Goal: Task Accomplishment & Management: Manage account settings

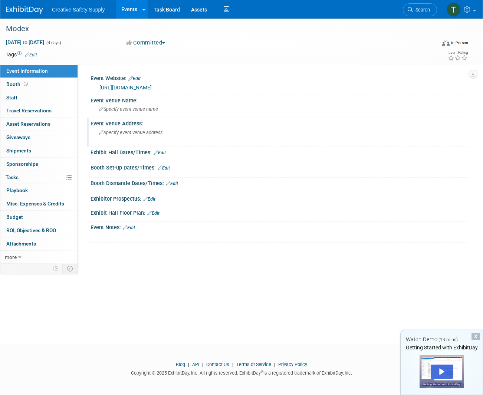
click at [134, 133] on span "Specify event venue address" at bounding box center [131, 133] width 64 height 6
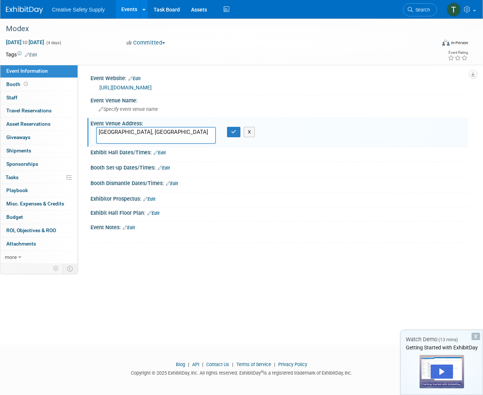
type textarea "[GEOGRAPHIC_DATA], [GEOGRAPHIC_DATA]"
click at [136, 153] on div "Exhibit Hall Dates/Times: Edit" at bounding box center [280, 152] width 378 height 10
click at [162, 151] on link "Edit" at bounding box center [160, 152] width 12 height 5
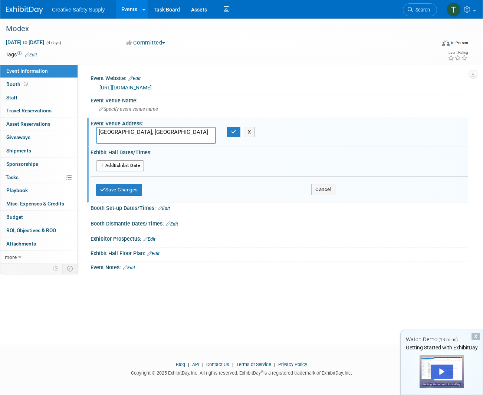
click at [134, 163] on button "Add Another Exhibit Date" at bounding box center [120, 165] width 48 height 11
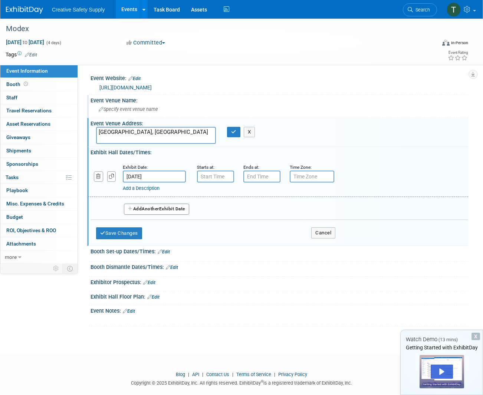
click at [263, 101] on div "Event Venue Name:" at bounding box center [280, 99] width 378 height 9
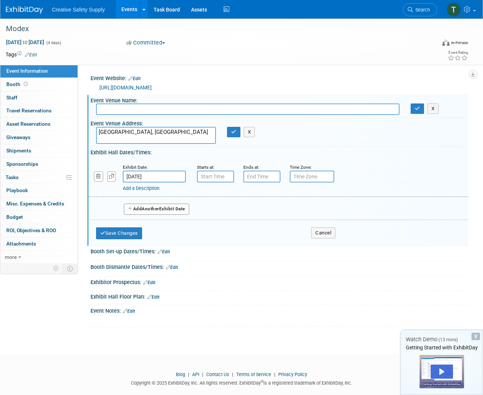
click at [263, 283] on div "Exhibitor Prospectus: Edit" at bounding box center [280, 282] width 378 height 10
click at [387, 73] on div "Event Website: Edit" at bounding box center [280, 78] width 378 height 10
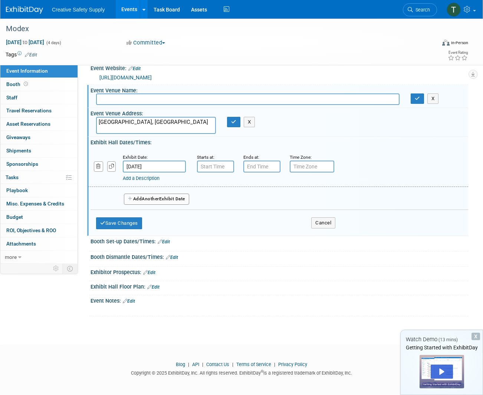
scroll to position [9, 0]
click at [136, 325] on div "Modex Apr 13, 2026 to Apr 16, 2026 (4 days) Apr 13, 2026 to Apr 16, 2026 Commit…" at bounding box center [241, 170] width 483 height 323
click at [14, 83] on span "Booth" at bounding box center [17, 84] width 23 height 6
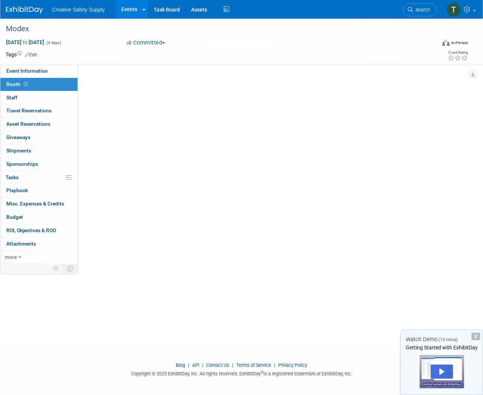
scroll to position [0, 0]
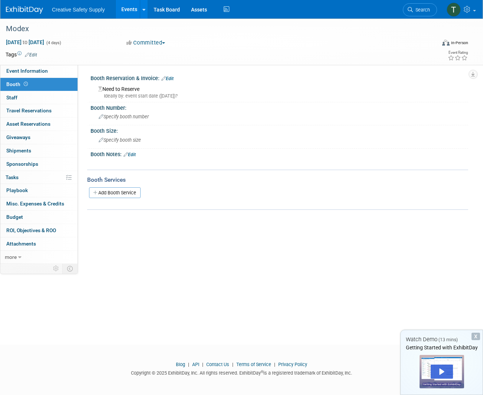
click at [169, 78] on link "Edit" at bounding box center [168, 78] width 12 height 5
click at [0, 0] on div at bounding box center [0, 0] width 0 height 0
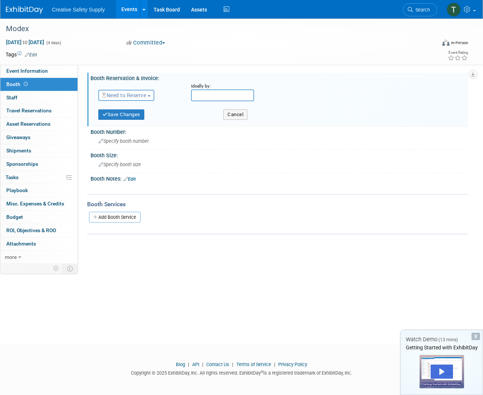
click at [150, 94] on button "Need to Reserve" at bounding box center [126, 95] width 56 height 11
click at [134, 119] on link "Reserved" at bounding box center [138, 118] width 79 height 10
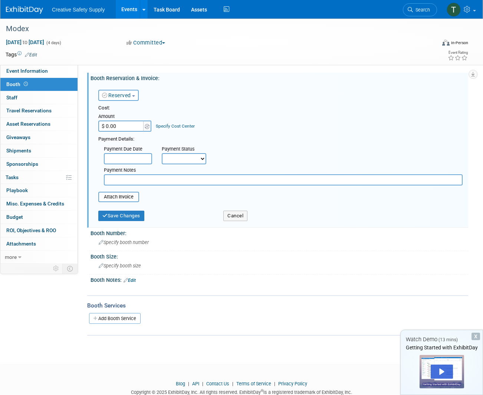
drag, startPoint x: 119, startPoint y: 122, endPoint x: 94, endPoint y: 123, distance: 25.3
click at [94, 122] on div "Reserved Need to Reserve Reserved No Reservation Required Ideally by: Cost:" at bounding box center [280, 153] width 378 height 144
drag, startPoint x: 124, startPoint y: 124, endPoint x: 91, endPoint y: 123, distance: 33.1
click at [91, 123] on div "Reserved Need to Reserve Reserved No Reservation Required Ideally by: Cost:" at bounding box center [280, 153] width 378 height 144
type input "$ 9,400.00"
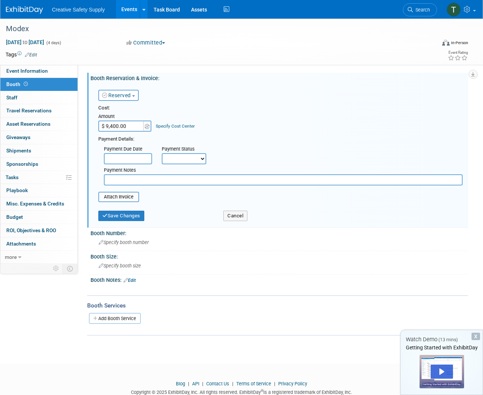
click at [127, 159] on input "text" at bounding box center [128, 158] width 48 height 11
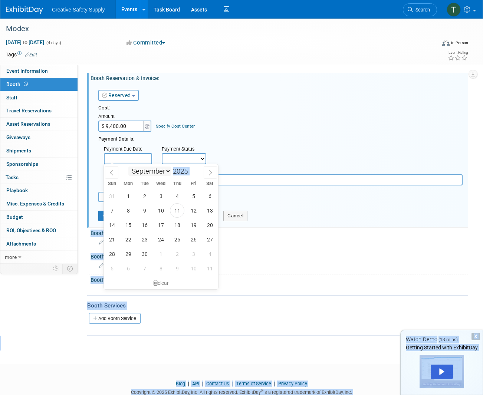
select select "10"
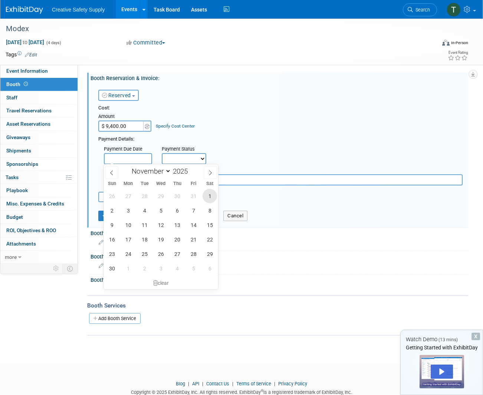
click at [211, 198] on span "1" at bounding box center [210, 196] width 14 height 14
type input "Nov 1, 2025"
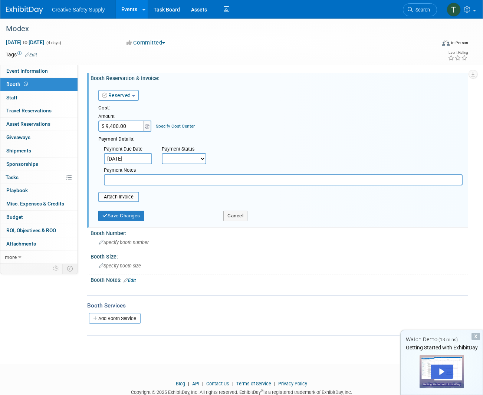
select select "3"
click at [130, 178] on input "text" at bounding box center [283, 180] width 359 height 11
type input "Final pmt of $7950.00 due 11/1"
click at [124, 216] on button "Save Changes" at bounding box center [121, 216] width 46 height 10
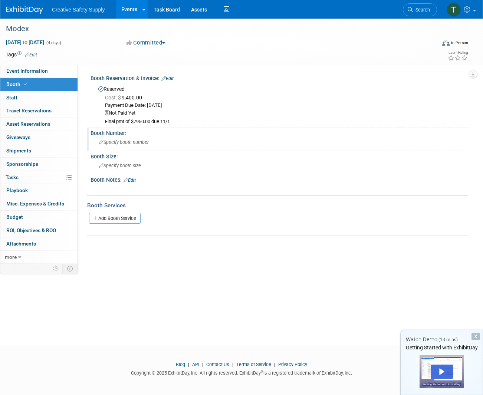
click at [113, 143] on span "Specify booth number" at bounding box center [124, 143] width 50 height 6
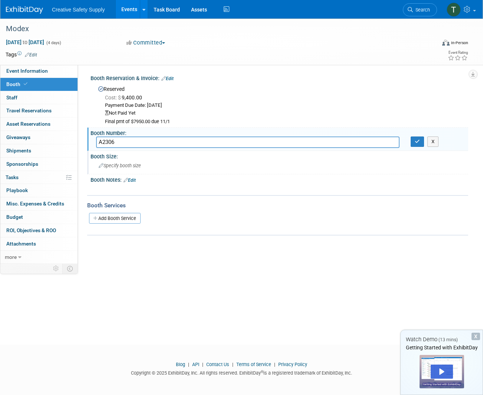
type input "A2306"
click at [141, 165] on span "Specify booth size" at bounding box center [120, 166] width 42 height 6
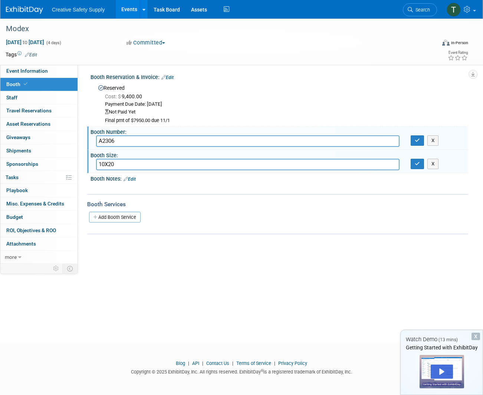
scroll to position [1, 0]
type input "10X20"
click at [157, 184] on div at bounding box center [245, 187] width 297 height 7
click at [153, 182] on div "X" at bounding box center [278, 184] width 369 height 4
click at [225, 248] on div "Event Website: Edit https://www.modexshow.com https://www.modexshow.com Save Ca…" at bounding box center [273, 163] width 391 height 200
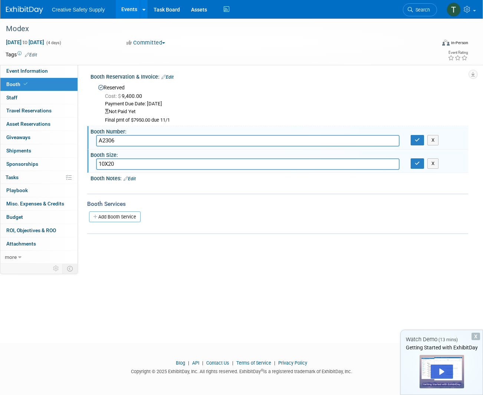
scroll to position [1, 0]
click at [293, 235] on div "Event Website: Edit https://www.modexshow.com https://www.modexshow.com Save Ca…" at bounding box center [273, 163] width 391 height 200
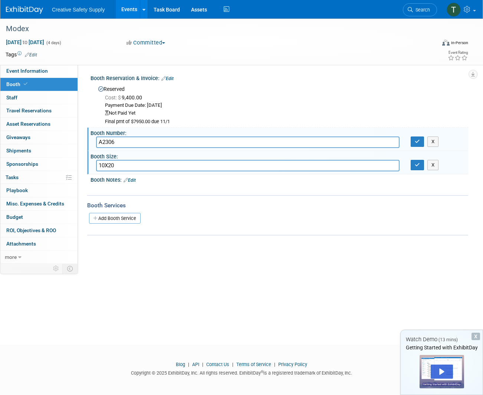
scroll to position [0, 0]
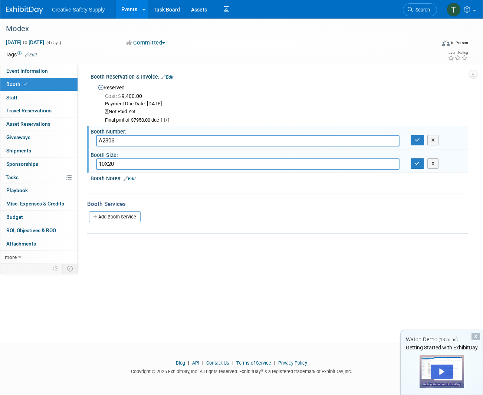
click at [474, 336] on div "X" at bounding box center [476, 336] width 9 height 7
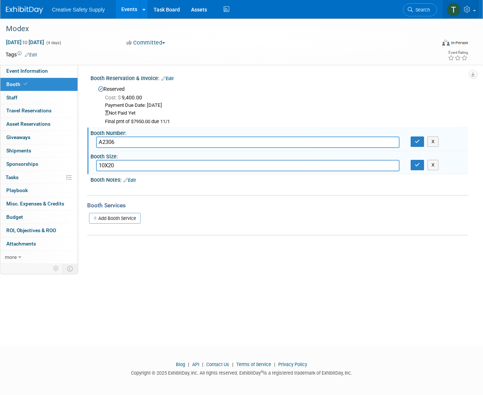
click at [453, 10] on img at bounding box center [454, 10] width 14 height 14
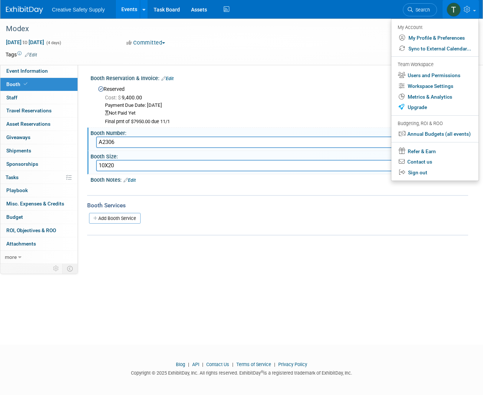
click at [453, 10] on img at bounding box center [454, 10] width 14 height 14
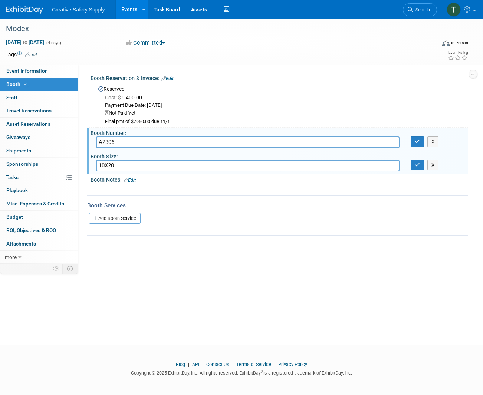
click at [76, 10] on span "Creative Safety Supply" at bounding box center [78, 10] width 53 height 6
click at [143, 9] on icon at bounding box center [144, 9] width 3 height 5
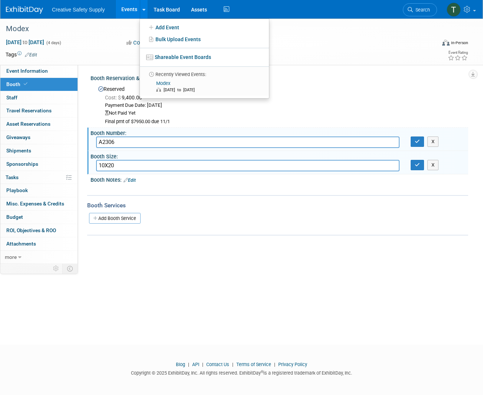
click at [180, 57] on link "Shareable Event Boards" at bounding box center [204, 56] width 129 height 13
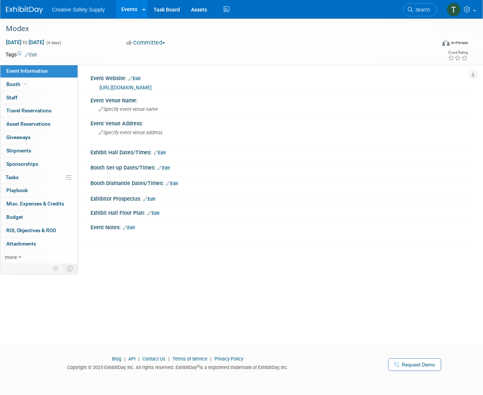
scroll to position [1, 0]
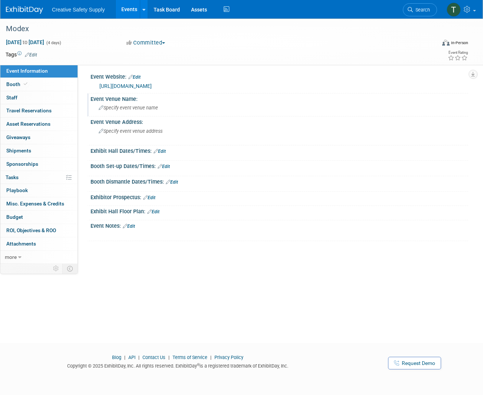
click at [143, 104] on div "Specify event venue name" at bounding box center [279, 108] width 367 height 12
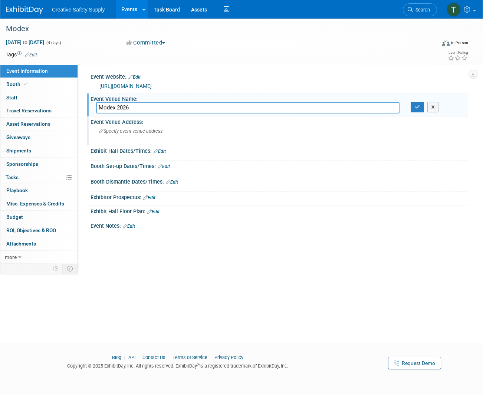
type input "Modex 2026"
click at [215, 146] on div "Exhibit Hall Dates/Times: Edit" at bounding box center [280, 151] width 378 height 10
click at [159, 134] on div "Specify event venue address" at bounding box center [169, 133] width 146 height 17
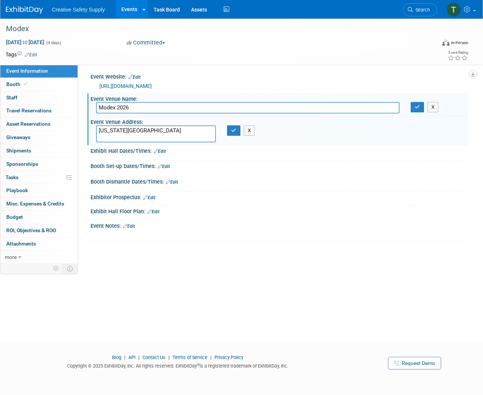
click at [179, 132] on textarea "Georgia World Congress Center" at bounding box center [156, 133] width 120 height 17
paste textarea "285 Andrew Young International Blvd NW, Atlanta, GA 30313"
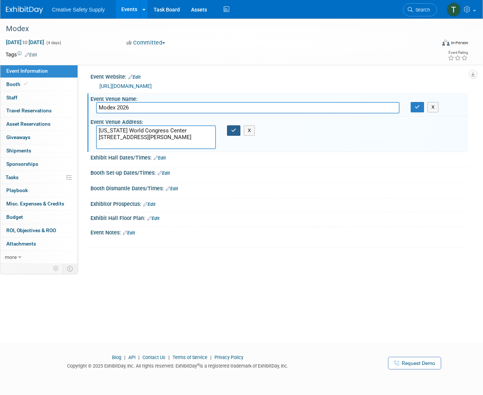
type textarea "Georgia World Congress Center 285 Andrew Young International Blvd NW, Atlanta, …"
click at [236, 134] on button "button" at bounding box center [233, 130] width 13 height 10
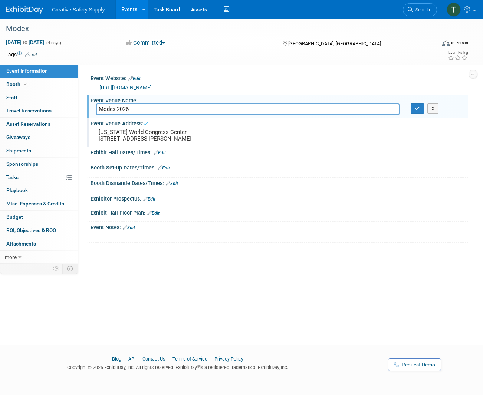
scroll to position [0, 0]
click at [414, 108] on button "button" at bounding box center [417, 109] width 13 height 10
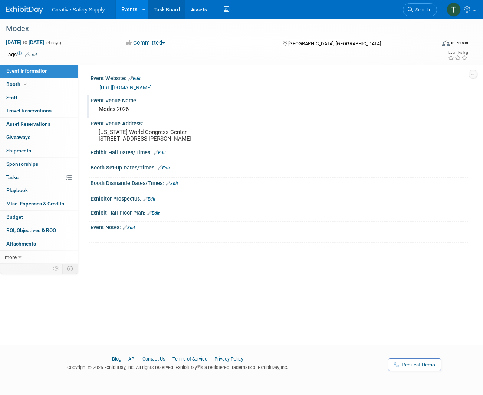
click at [162, 9] on link "Task Board" at bounding box center [167, 9] width 38 height 19
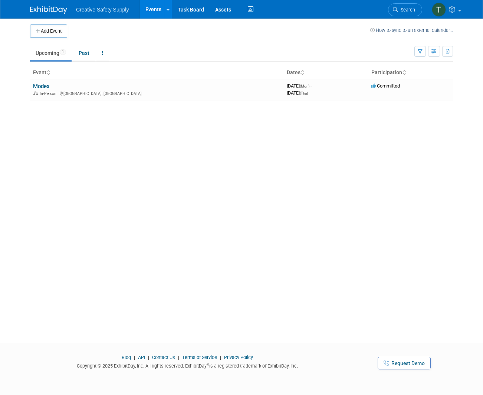
scroll to position [1, 0]
click at [451, 9] on icon at bounding box center [453, 9] width 9 height 7
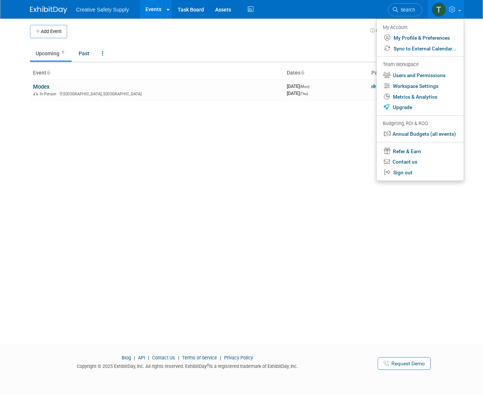
click at [244, 37] on td at bounding box center [218, 31] width 303 height 13
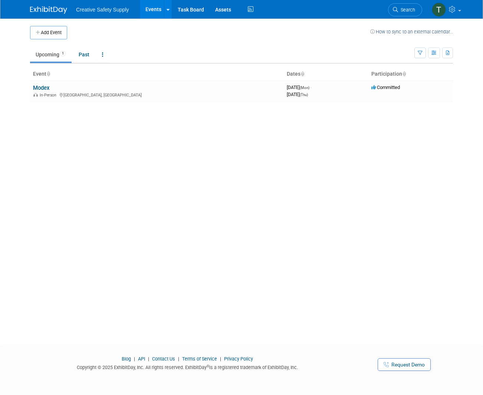
scroll to position [0, 0]
click at [123, 10] on span "Creative Safety Supply" at bounding box center [102, 10] width 53 height 6
click at [167, 8] on icon at bounding box center [168, 9] width 3 height 5
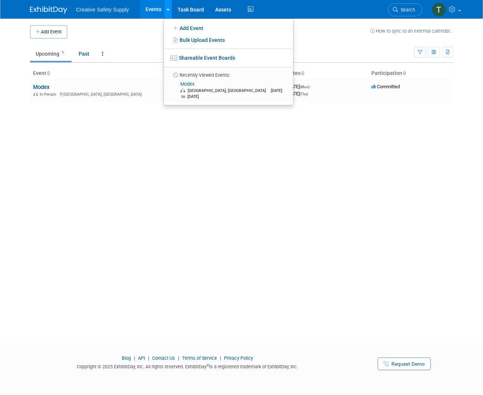
scroll to position [0, 0]
click at [167, 9] on icon at bounding box center [168, 9] width 3 height 5
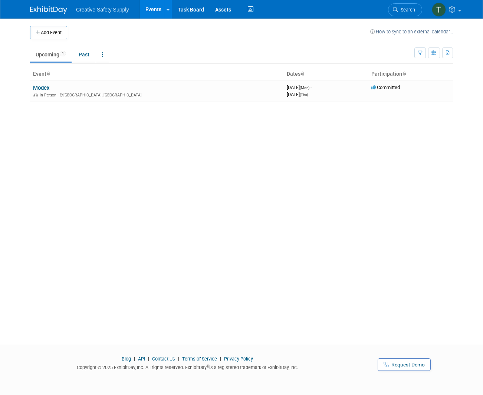
scroll to position [0, 0]
click at [45, 33] on button "Add Event" at bounding box center [48, 32] width 37 height 13
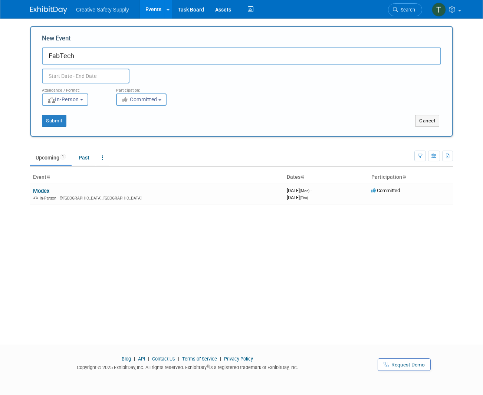
click at [61, 55] on input "FabTech" at bounding box center [242, 56] width 400 height 17
drag, startPoint x: 79, startPoint y: 56, endPoint x: 33, endPoint y: 55, distance: 46.8
click at [33, 55] on div "New Event FabTech Duplicate Event Warning Attendance / Format: <img src="https:…" at bounding box center [241, 81] width 423 height 111
type input "FABTECH [GEOGRAPHIC_DATA]"
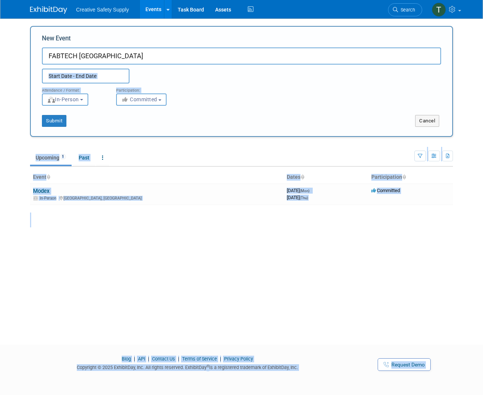
click at [61, 78] on input "text" at bounding box center [86, 76] width 88 height 15
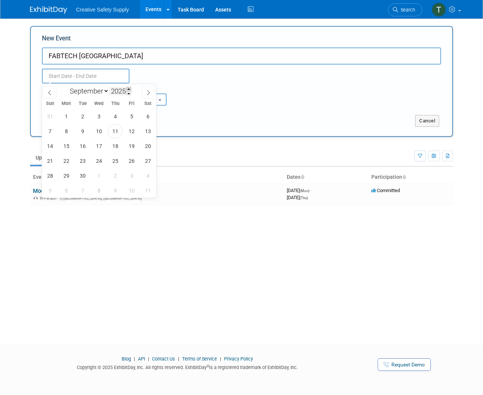
drag, startPoint x: 130, startPoint y: 88, endPoint x: 134, endPoint y: 88, distance: 4.5
click at [130, 88] on span at bounding box center [128, 89] width 5 height 4
type input "2026"
select select "4"
click at [83, 147] on span "12" at bounding box center [82, 146] width 14 height 14
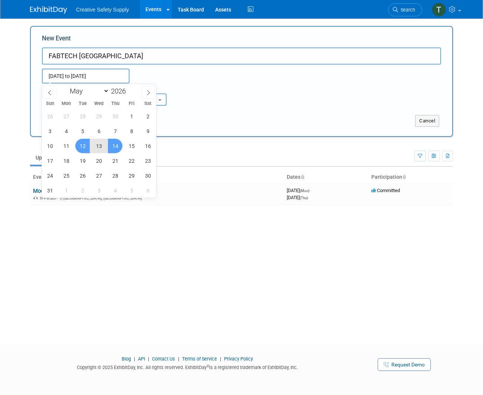
click at [118, 146] on span "14" at bounding box center [115, 146] width 14 height 14
type input "May 12, 2026 to May 14, 2026"
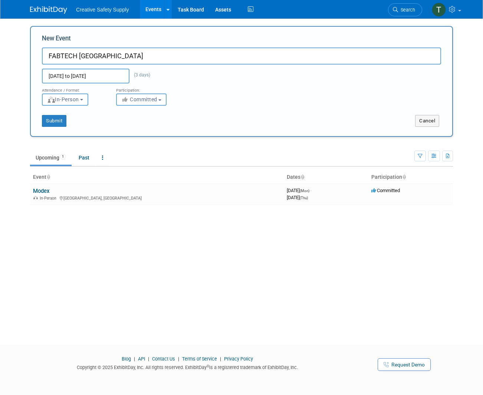
click at [54, 119] on button "Submit" at bounding box center [54, 121] width 25 height 12
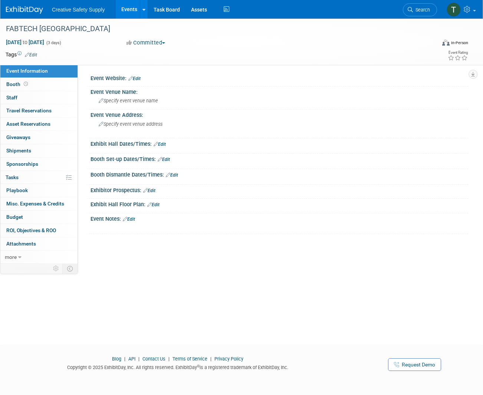
click at [138, 78] on link "Edit" at bounding box center [134, 78] width 12 height 5
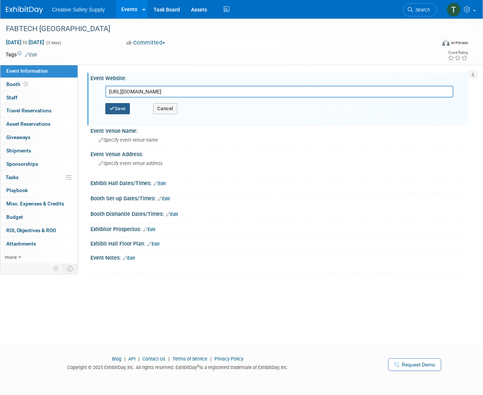
type input "https://mexico.fabtechexpo.com/"
click at [123, 106] on button "Save" at bounding box center [117, 108] width 25 height 11
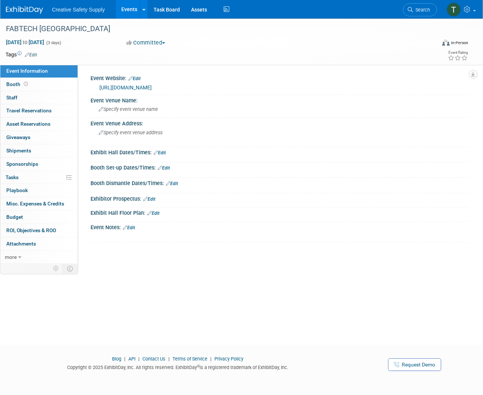
click at [133, 11] on link "Events" at bounding box center [129, 9] width 27 height 19
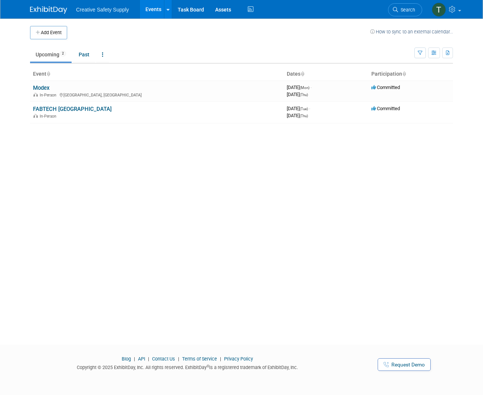
click at [49, 32] on button "Add Event" at bounding box center [48, 32] width 37 height 13
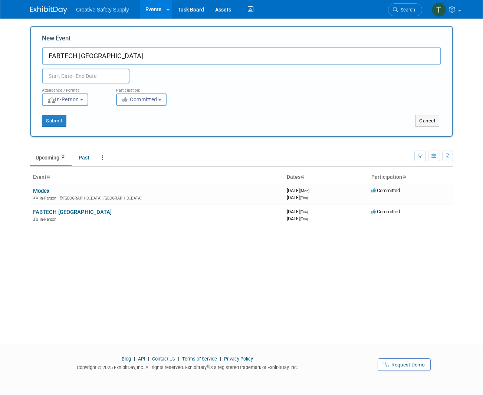
type input "FABTECH [GEOGRAPHIC_DATA]"
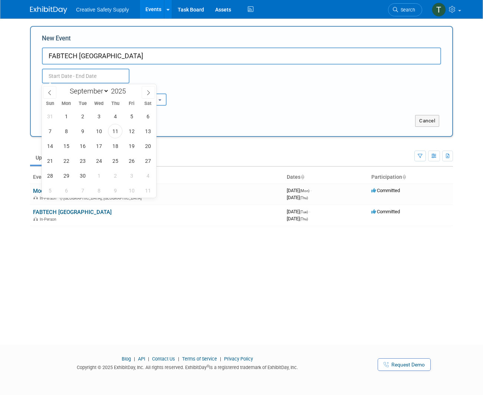
click at [109, 78] on input "text" at bounding box center [86, 76] width 88 height 15
click at [131, 91] on span at bounding box center [128, 93] width 5 height 4
click at [131, 89] on span at bounding box center [128, 89] width 5 height 4
type input "2026"
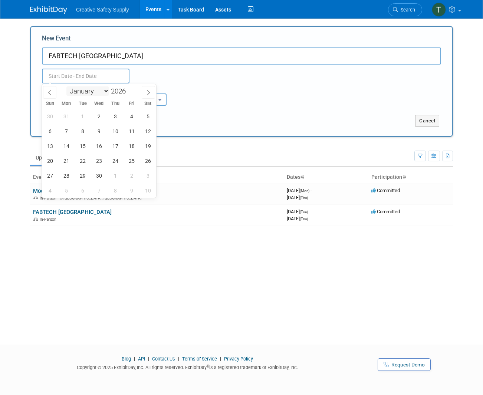
select select "5"
click at [80, 131] on span "9" at bounding box center [82, 131] width 14 height 14
click at [112, 130] on span "11" at bounding box center [115, 131] width 14 height 14
type input "[DATE] to [DATE]"
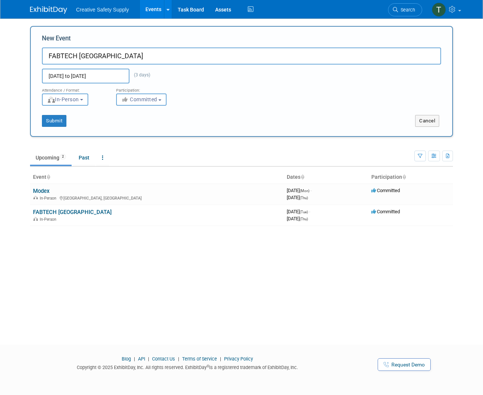
click at [47, 120] on button "Submit" at bounding box center [54, 121] width 25 height 12
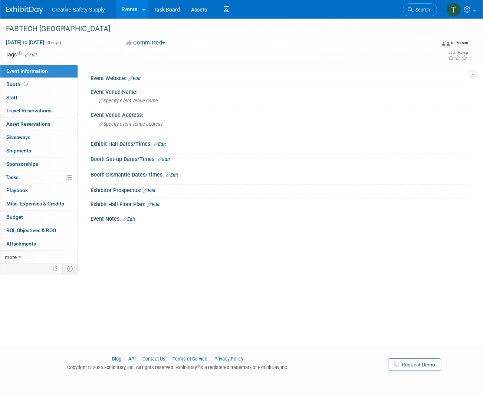
click at [138, 77] on link "Edit" at bounding box center [134, 78] width 12 height 5
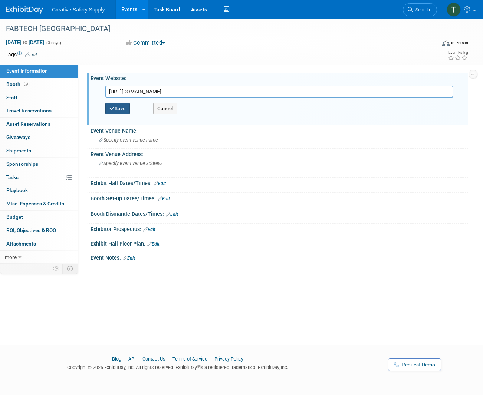
type input "[URL][DOMAIN_NAME]"
click at [120, 108] on button "Save" at bounding box center [117, 108] width 25 height 11
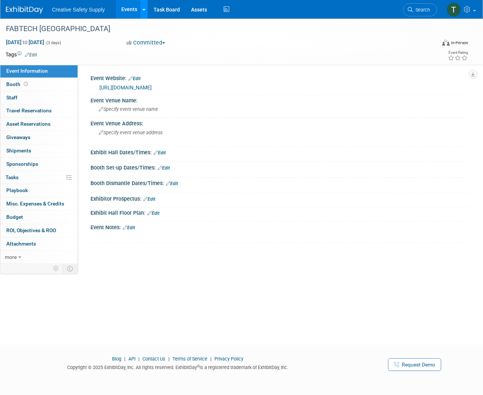
click at [141, 7] on link at bounding box center [144, 9] width 8 height 19
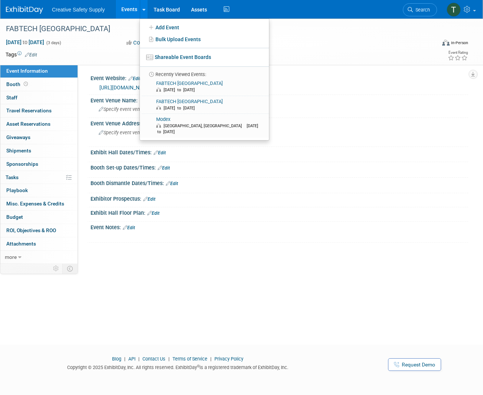
click at [163, 26] on link "Add Event" at bounding box center [204, 28] width 129 height 12
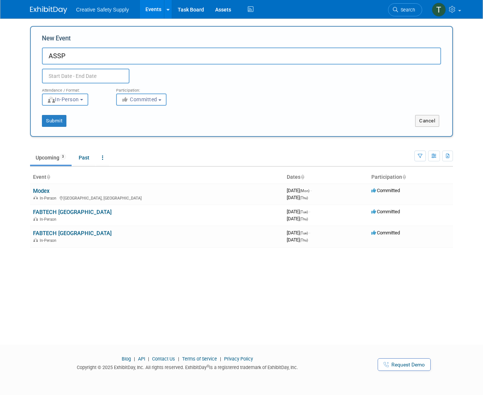
type input "ASSP"
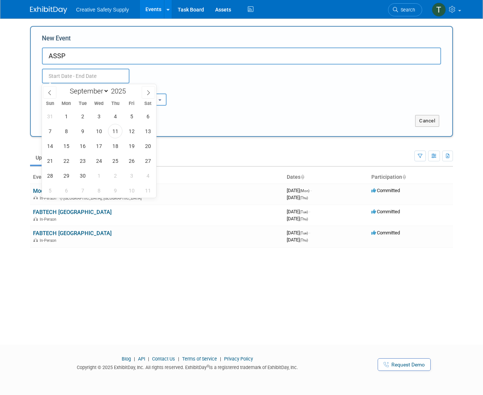
click at [71, 75] on input "text" at bounding box center [86, 76] width 88 height 15
click at [131, 89] on span at bounding box center [128, 89] width 5 height 4
type input "2026"
select select "5"
click at [68, 146] on span "15" at bounding box center [66, 146] width 14 height 14
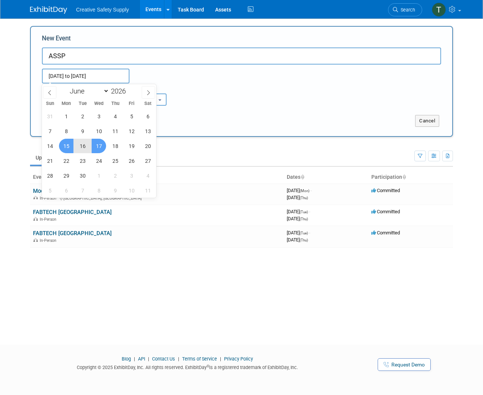
click at [100, 147] on span "17" at bounding box center [99, 146] width 14 height 14
type input "Jun 15, 2026 to Jun 17, 2026"
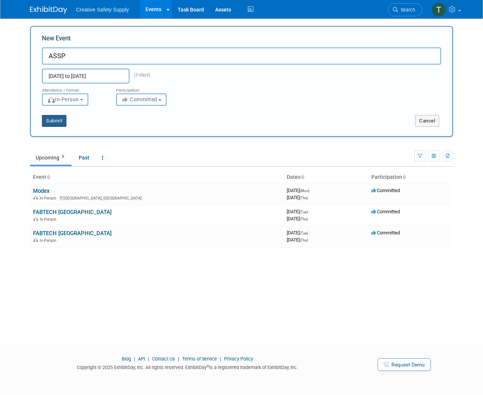
click at [49, 121] on button "Submit" at bounding box center [54, 121] width 25 height 12
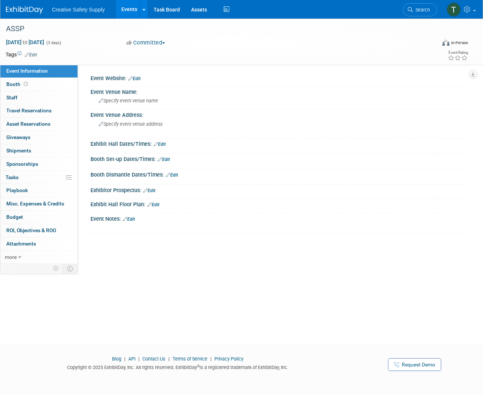
click at [135, 78] on link "Edit" at bounding box center [134, 78] width 12 height 5
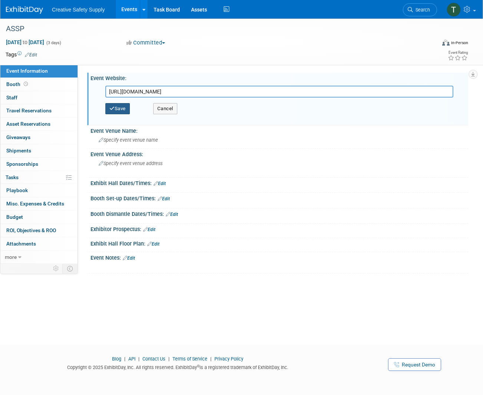
type input "[URL][DOMAIN_NAME]"
click at [117, 109] on button "Save" at bounding box center [117, 108] width 25 height 11
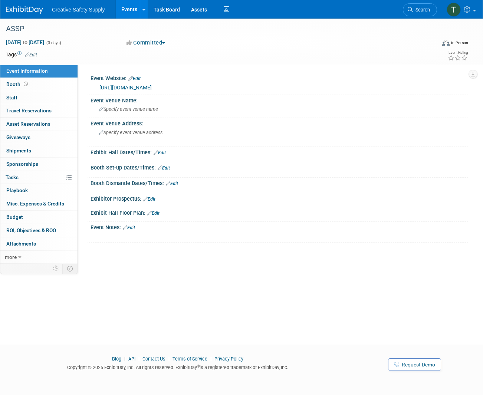
click at [131, 7] on link "Events" at bounding box center [129, 9] width 27 height 19
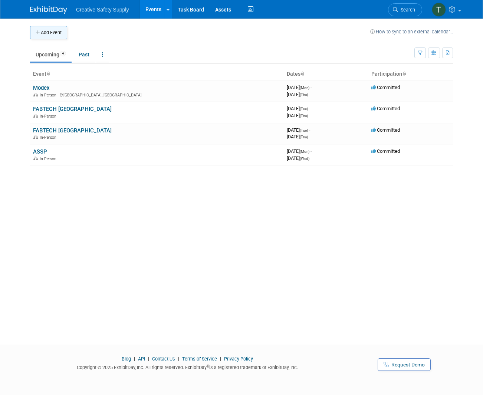
click at [45, 31] on button "Add Event" at bounding box center [48, 32] width 37 height 13
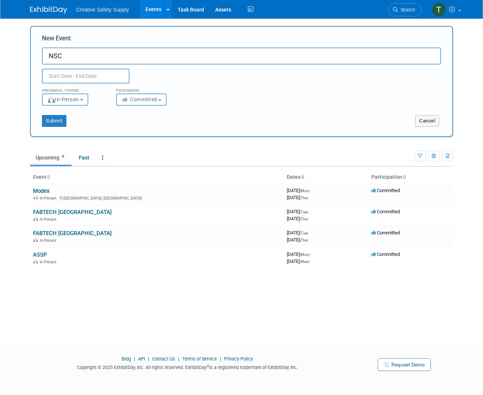
type input "NSC"
click at [89, 74] on input "text" at bounding box center [86, 76] width 88 height 15
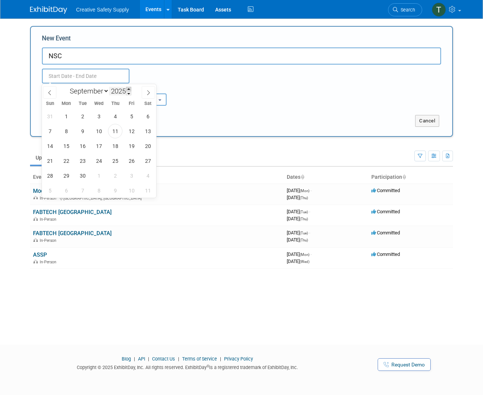
click at [131, 89] on span at bounding box center [128, 89] width 5 height 4
type input "2026"
click at [130, 131] on span "11" at bounding box center [131, 131] width 14 height 14
click at [110, 145] on span "17" at bounding box center [115, 146] width 14 height 14
type input "[DATE] to [DATE]"
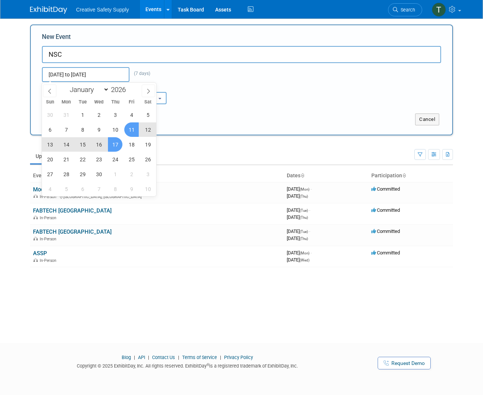
scroll to position [1, 0]
click at [209, 107] on div "Submit Cancel" at bounding box center [241, 114] width 411 height 21
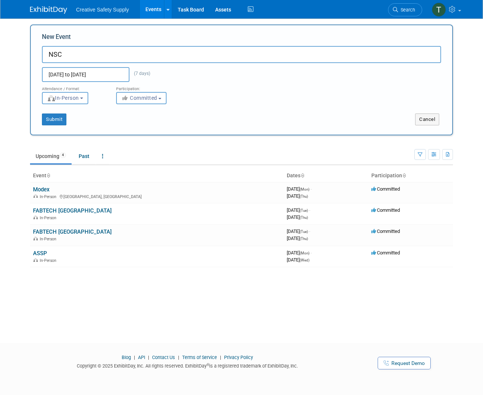
scroll to position [0, 0]
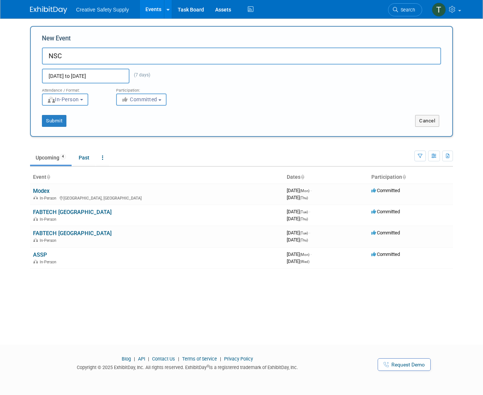
click at [55, 121] on button "Submit" at bounding box center [54, 121] width 25 height 12
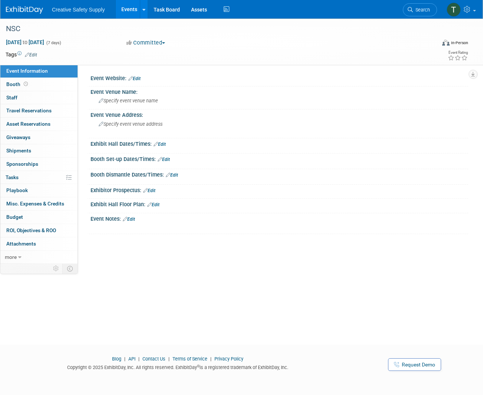
click at [137, 78] on link "Edit" at bounding box center [134, 78] width 12 height 5
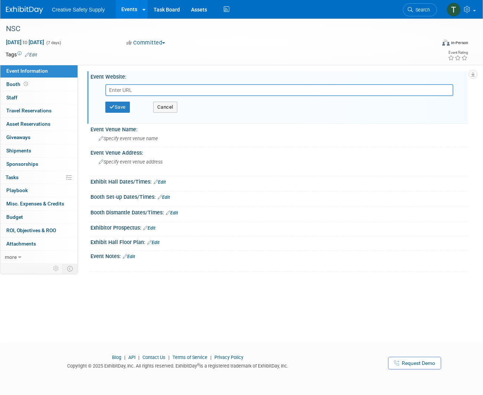
scroll to position [1, 0]
type input "https://congress.nsc.org/NSC2025/Public/Content.aspx?ID=8021&sortMenu=108001"
click at [115, 109] on button "Save" at bounding box center [117, 107] width 25 height 11
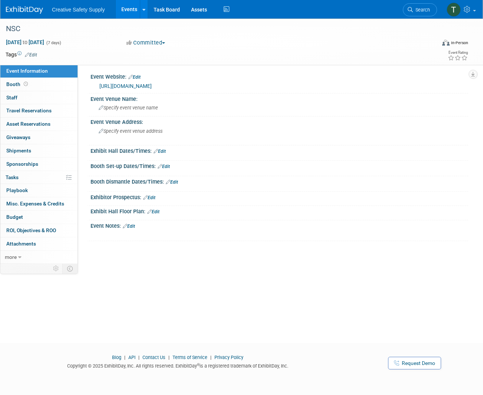
click at [132, 8] on link "Events" at bounding box center [129, 9] width 27 height 19
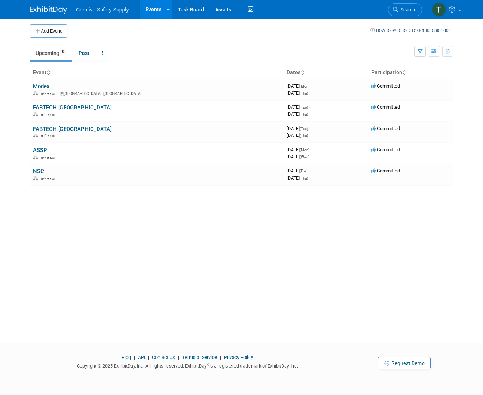
click at [53, 29] on button "Add Event" at bounding box center [48, 31] width 37 height 13
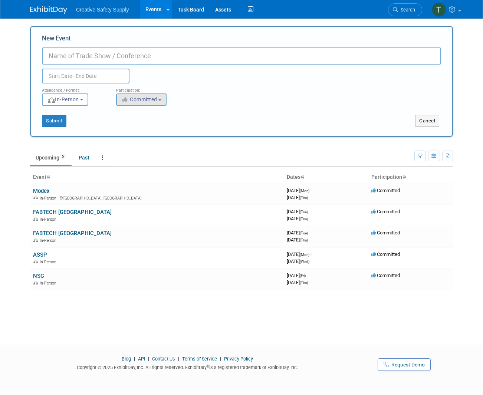
scroll to position [1, 0]
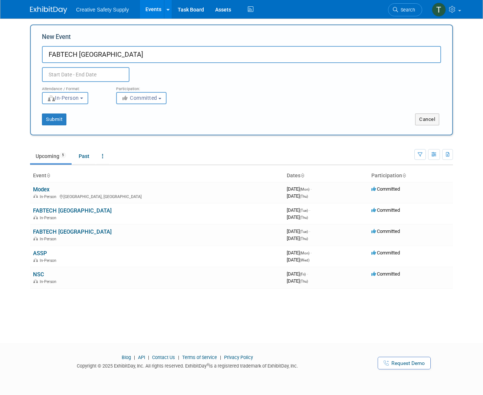
type input "FABTECH [GEOGRAPHIC_DATA]"
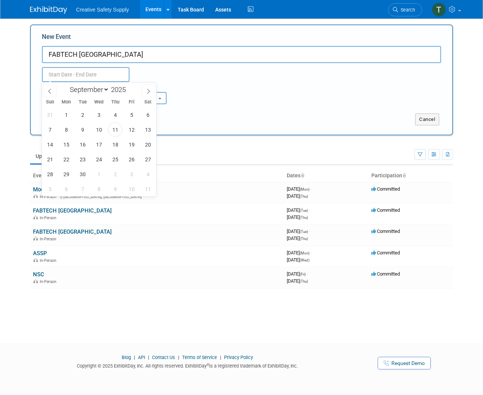
click at [75, 73] on input "text" at bounding box center [86, 74] width 88 height 15
click at [131, 87] on span at bounding box center [128, 87] width 5 height 4
type input "2026"
select select "9"
click at [97, 159] on span "21" at bounding box center [99, 159] width 14 height 14
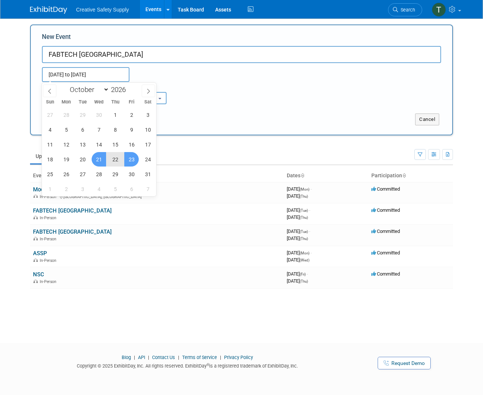
click at [129, 158] on span "23" at bounding box center [131, 159] width 14 height 14
type input "Oct 21, 2026 to Oct 23, 2026"
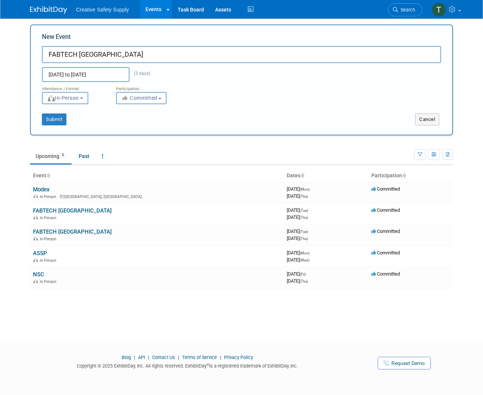
click at [49, 121] on button "Submit" at bounding box center [54, 120] width 25 height 12
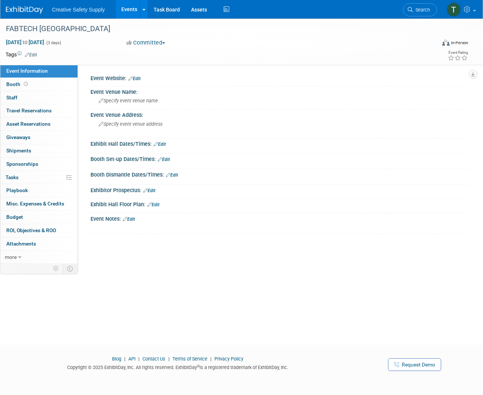
click at [137, 78] on link "Edit" at bounding box center [134, 78] width 12 height 5
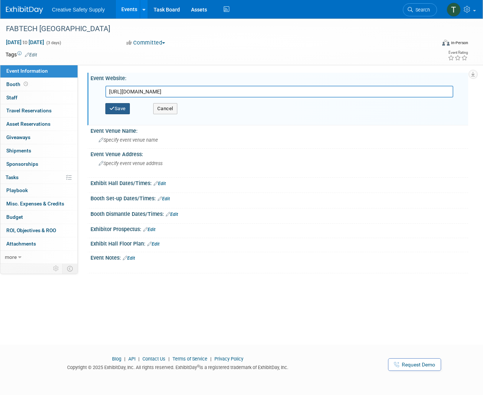
type input "[URL][DOMAIN_NAME]"
click at [116, 108] on button "Save" at bounding box center [117, 108] width 25 height 11
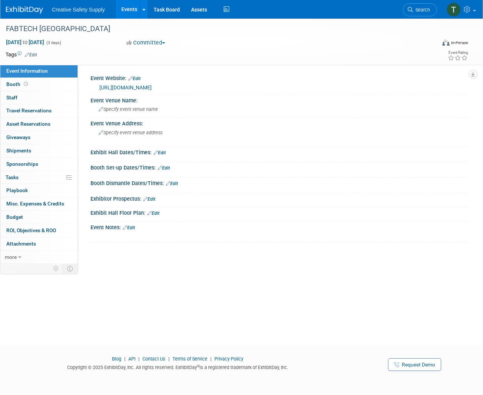
click at [127, 9] on link "Events" at bounding box center [129, 9] width 27 height 19
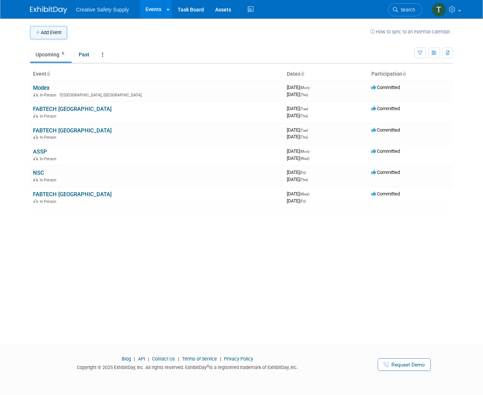
click at [48, 30] on button "Add Event" at bounding box center [48, 32] width 37 height 13
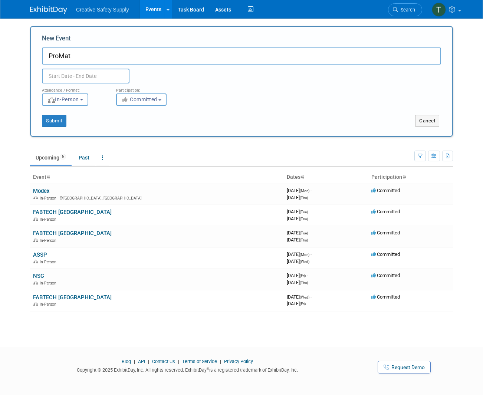
type input "ProMat"
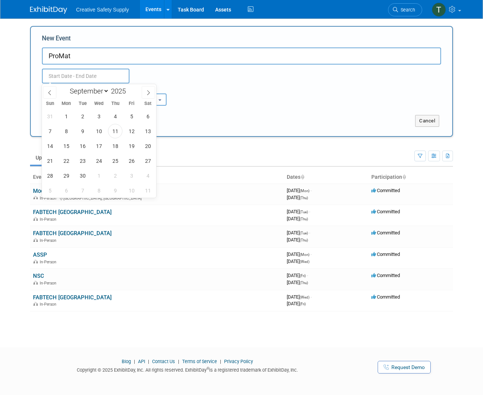
click at [89, 75] on input "text" at bounding box center [86, 76] width 88 height 15
click at [131, 89] on span at bounding box center [128, 89] width 5 height 4
type input "2027"
select select "3"
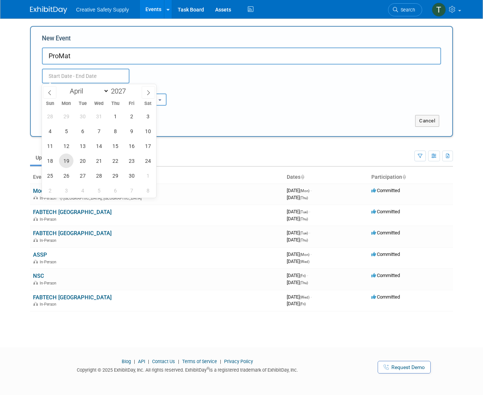
click at [63, 161] on span "19" at bounding box center [66, 161] width 14 height 14
click at [95, 159] on span "21" at bounding box center [99, 161] width 14 height 14
type input "[DATE] to [DATE]"
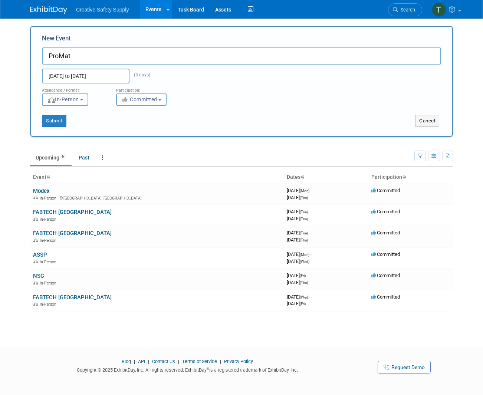
click at [56, 121] on button "Submit" at bounding box center [54, 121] width 25 height 12
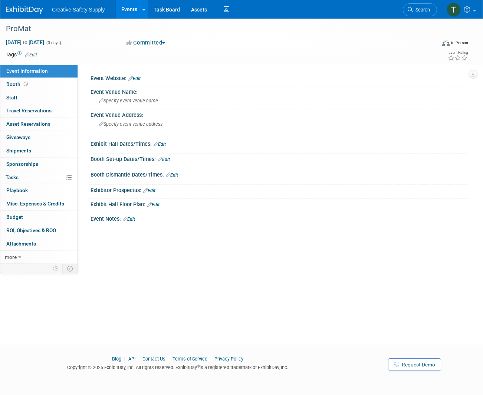
scroll to position [1, 0]
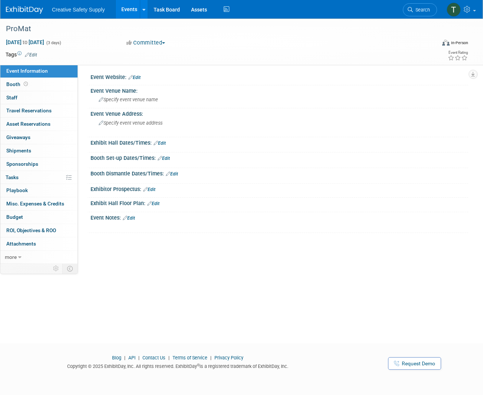
click at [138, 77] on link "Edit" at bounding box center [134, 77] width 12 height 5
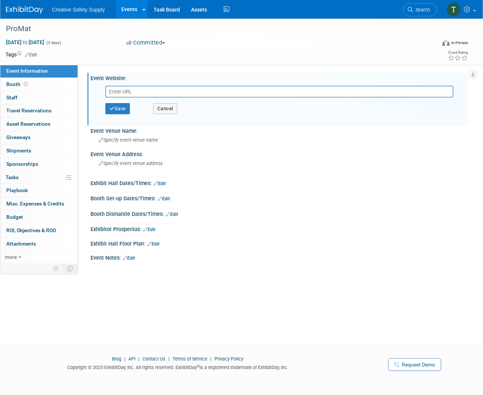
scroll to position [0, 0]
type input "[URL][DOMAIN_NAME]"
click at [123, 110] on button "Save" at bounding box center [117, 108] width 25 height 11
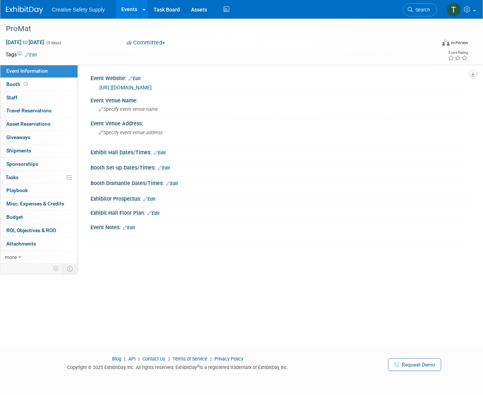
click at [129, 6] on link "Events" at bounding box center [129, 9] width 27 height 19
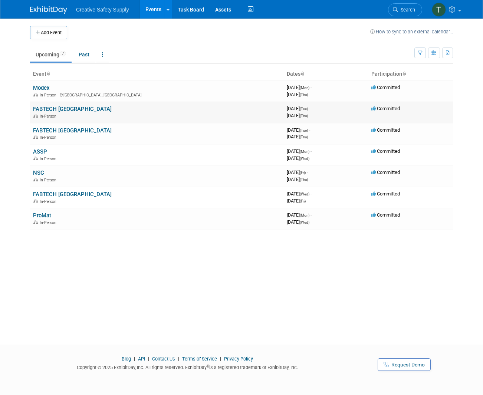
click at [384, 109] on span "Committed" at bounding box center [386, 109] width 29 height 6
click at [62, 106] on link "FABTECH [GEOGRAPHIC_DATA]" at bounding box center [72, 109] width 79 height 7
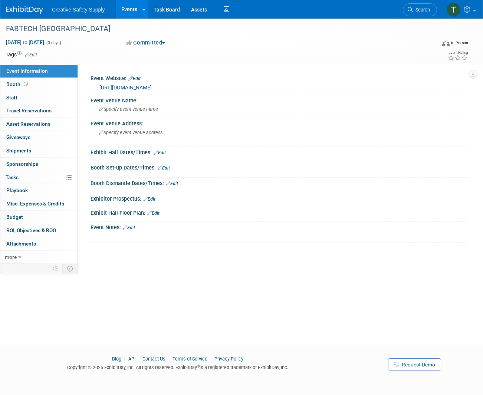
click at [167, 42] on button "Committed" at bounding box center [146, 43] width 44 height 8
click at [164, 63] on link "Considering" at bounding box center [153, 65] width 59 height 10
click at [130, 12] on link "Events" at bounding box center [129, 9] width 27 height 19
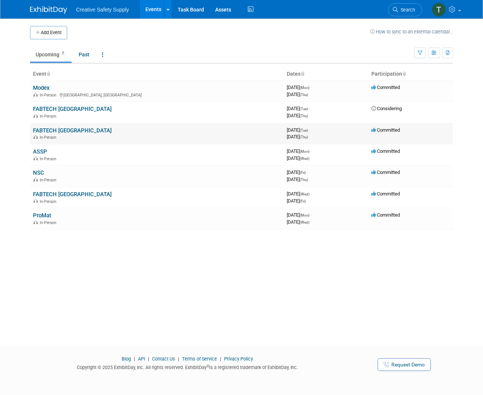
click at [53, 127] on link "FABTECH [GEOGRAPHIC_DATA]" at bounding box center [72, 130] width 79 height 7
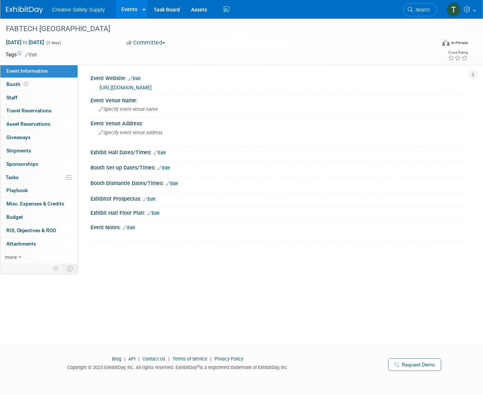
click at [165, 42] on span "button" at bounding box center [163, 42] width 3 height 1
click at [161, 64] on link "Considering" at bounding box center [153, 65] width 59 height 10
click at [134, 8] on link "Events" at bounding box center [129, 9] width 27 height 19
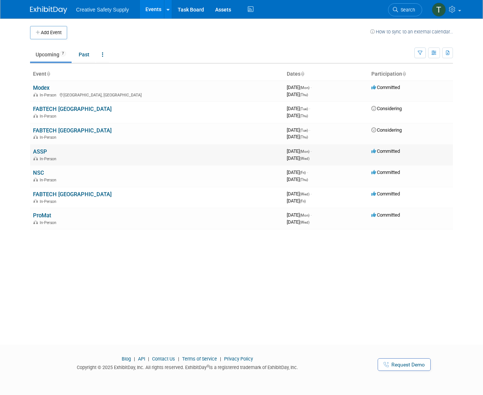
scroll to position [0, 0]
click at [310, 151] on span "[DATE] (Mon) -" at bounding box center [299, 152] width 25 height 6
click at [41, 149] on link "ASSP" at bounding box center [40, 152] width 14 height 7
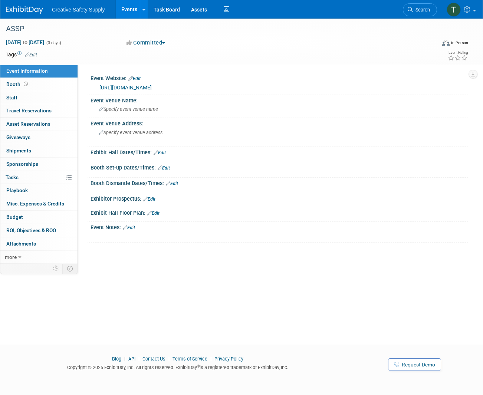
click at [165, 42] on span "button" at bounding box center [163, 42] width 3 height 1
click at [161, 64] on link "Considering" at bounding box center [153, 65] width 59 height 10
drag, startPoint x: 130, startPoint y: 11, endPoint x: 147, endPoint y: 17, distance: 18.7
click at [130, 11] on link "Events" at bounding box center [129, 9] width 27 height 19
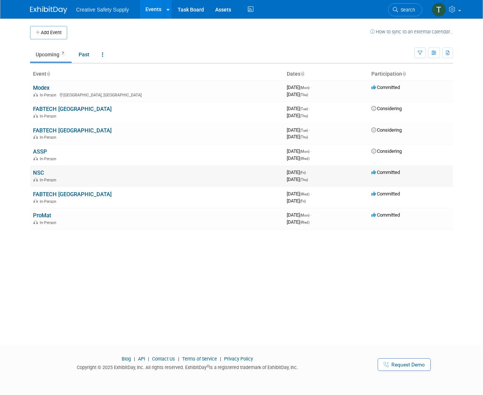
click at [38, 170] on link "NSC" at bounding box center [38, 173] width 11 height 7
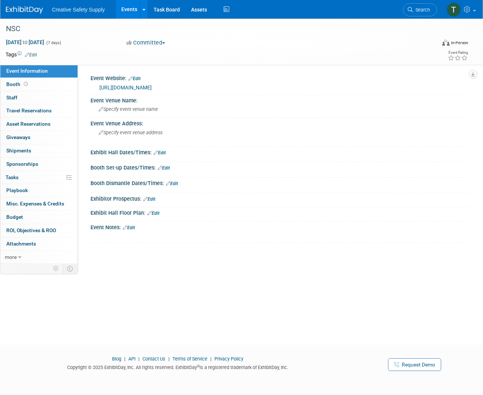
click at [152, 43] on button "Committed" at bounding box center [146, 43] width 44 height 8
click at [154, 65] on link "Considering" at bounding box center [153, 65] width 59 height 10
click at [124, 5] on link "Events" at bounding box center [129, 9] width 27 height 19
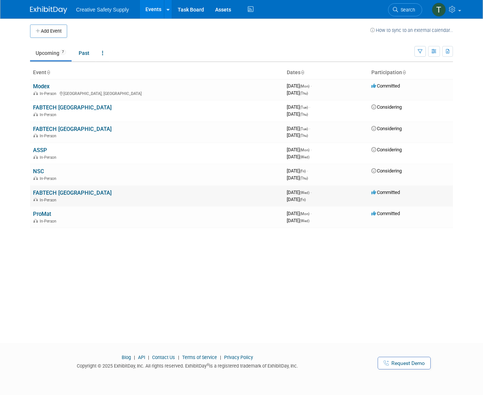
scroll to position [1, 0]
click at [75, 192] on link "FABTECH [GEOGRAPHIC_DATA]" at bounding box center [72, 193] width 79 height 7
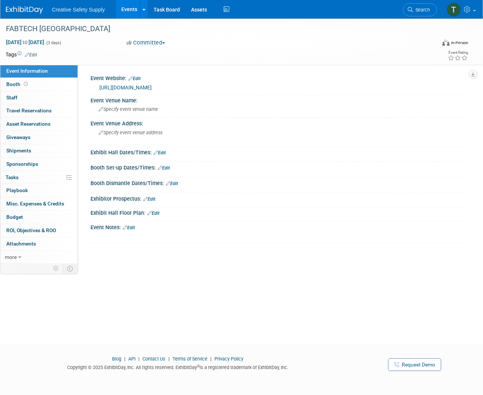
click at [140, 40] on button "Committed" at bounding box center [146, 43] width 44 height 8
click at [157, 65] on link "Considering" at bounding box center [153, 65] width 59 height 10
click at [133, 12] on link "Events" at bounding box center [129, 9] width 27 height 19
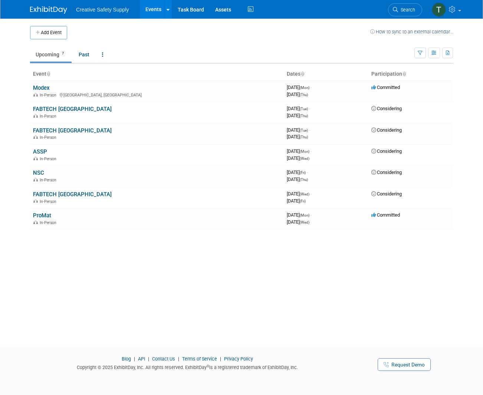
click at [45, 212] on link "ProMat" at bounding box center [42, 215] width 18 height 7
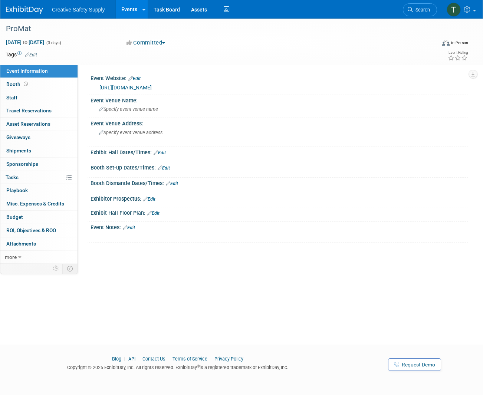
click at [151, 43] on button "Committed" at bounding box center [146, 43] width 44 height 8
click at [158, 63] on link "Considering" at bounding box center [153, 65] width 59 height 10
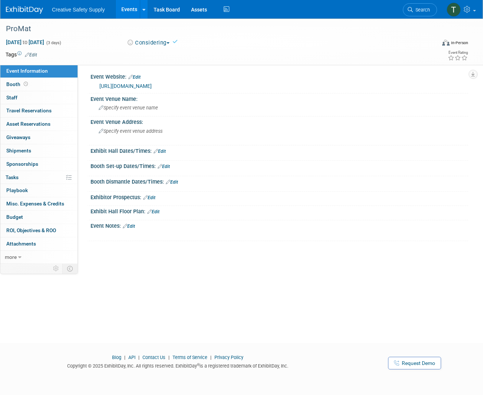
scroll to position [1, 0]
click at [128, 12] on link "Events" at bounding box center [129, 9] width 27 height 19
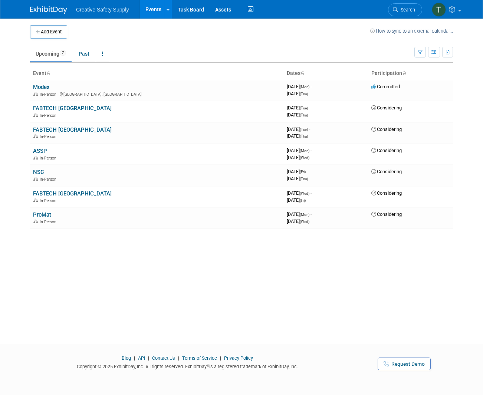
scroll to position [1, 0]
click at [149, 290] on div "Add Event How to sync to an external calendar... New Event Duplicate Event Warn…" at bounding box center [242, 174] width 434 height 313
